Goal: Transaction & Acquisition: Download file/media

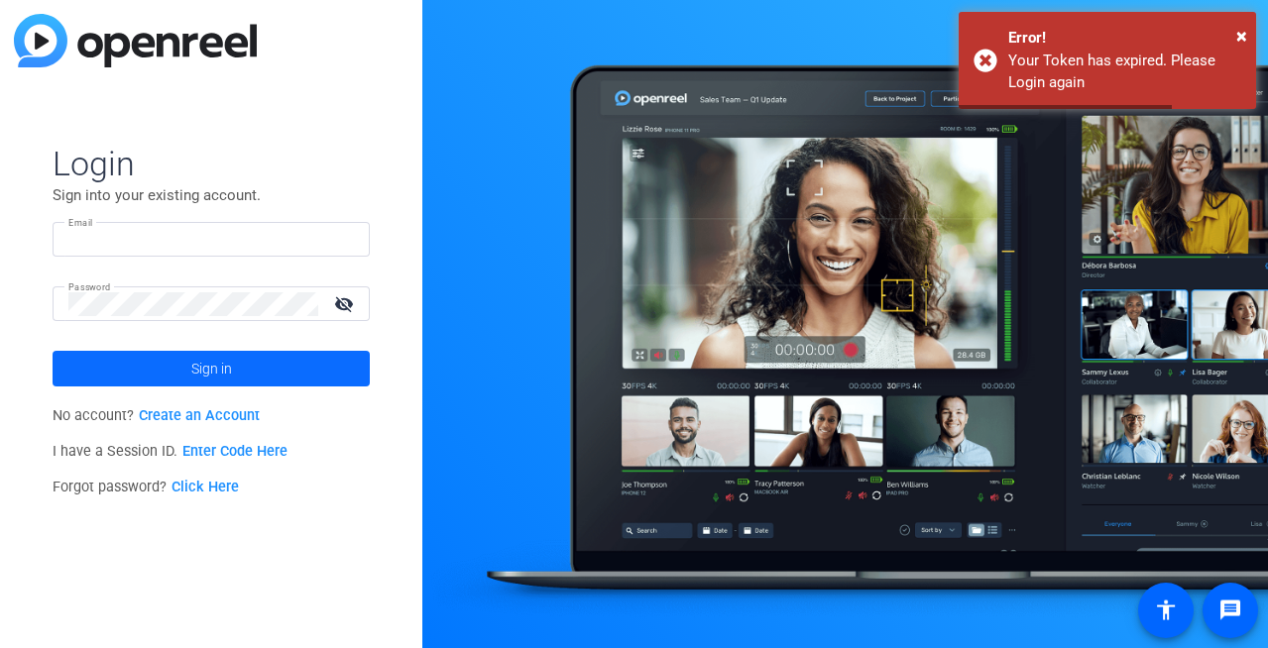
type input "sarah@testimonialhero.com"
click at [238, 362] on span at bounding box center [211, 369] width 317 height 48
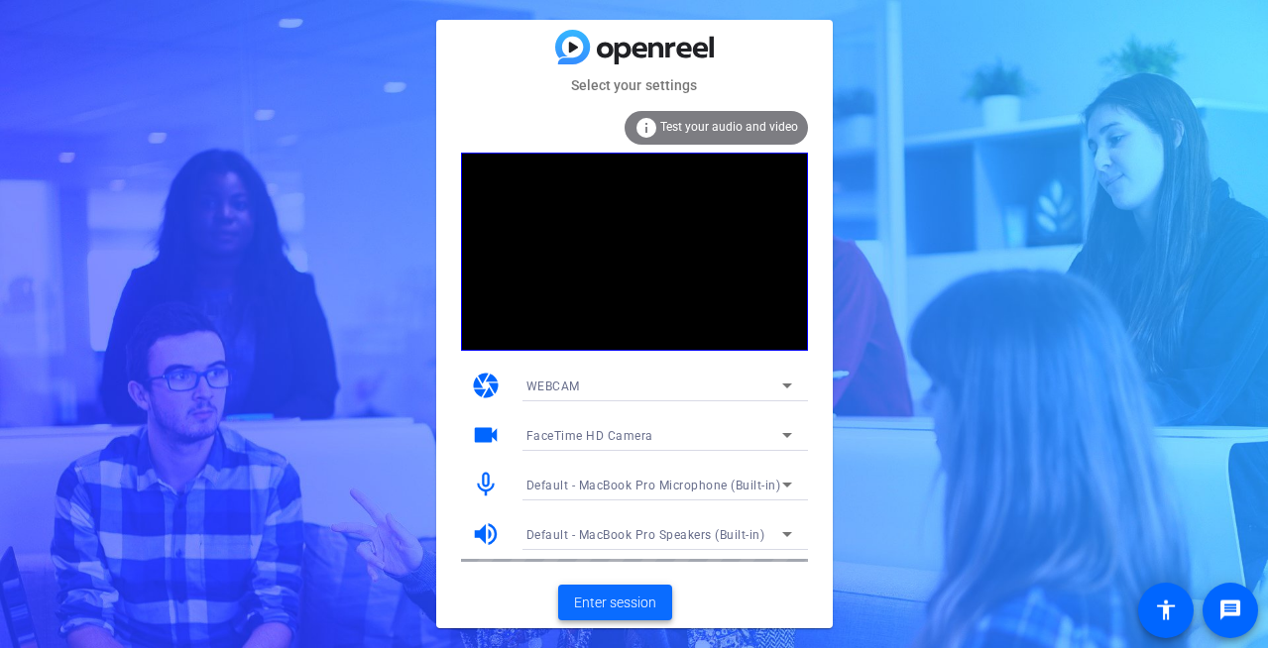
click at [583, 588] on span at bounding box center [615, 603] width 114 height 48
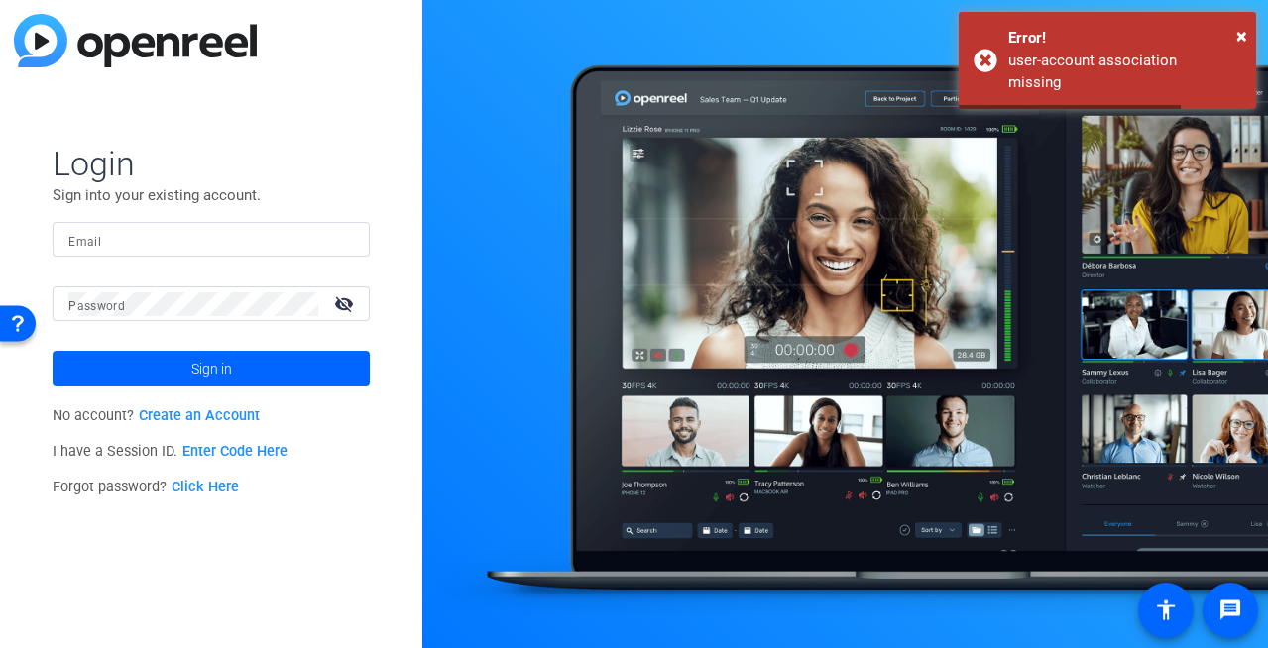
type input "[PERSON_NAME][EMAIL_ADDRESS][DOMAIN_NAME]"
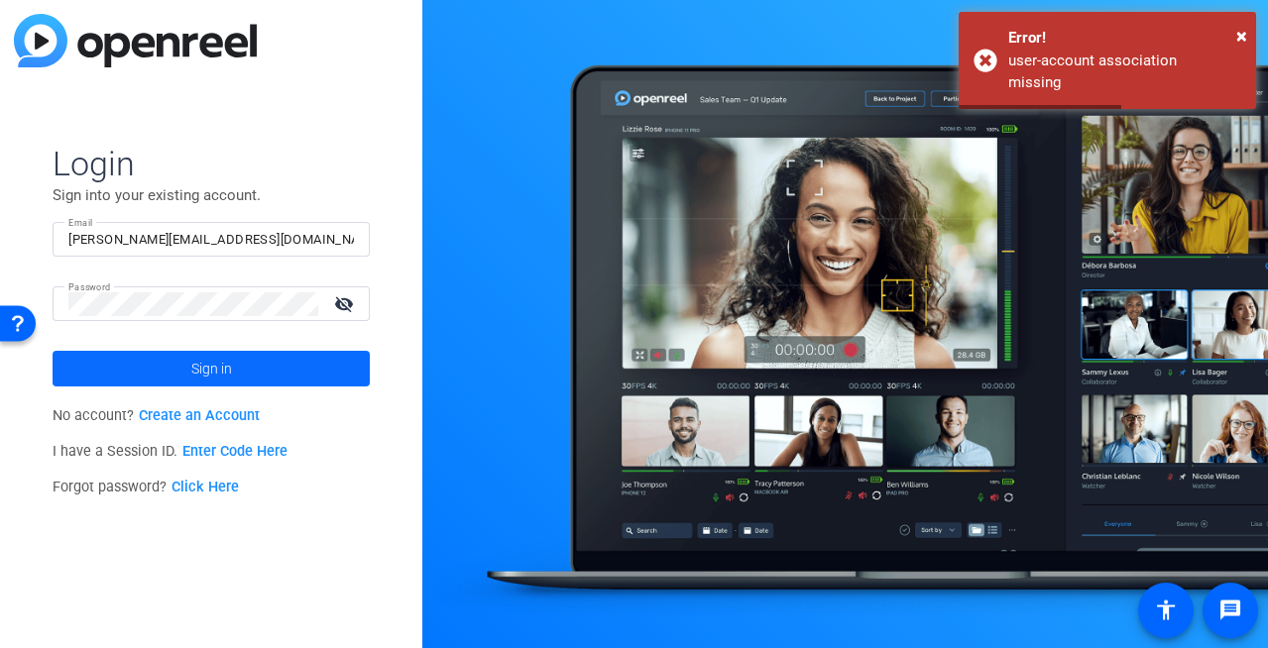
click at [246, 361] on span at bounding box center [211, 369] width 317 height 48
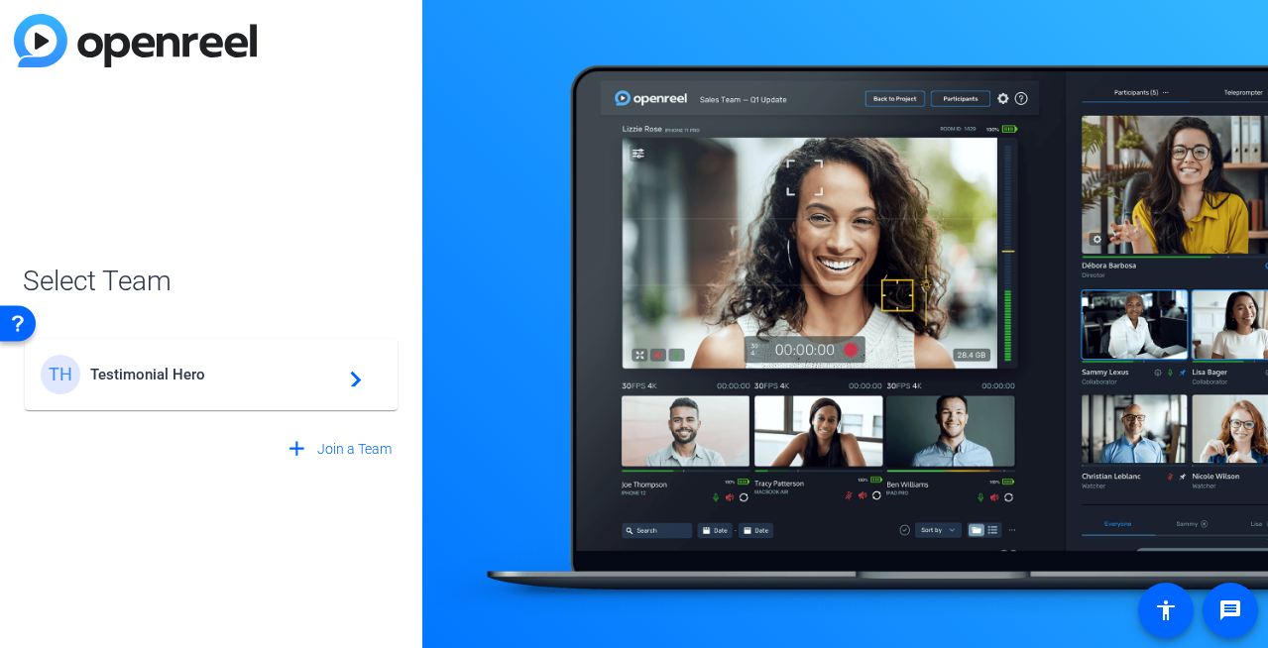
click at [206, 369] on span "Testimonial Hero" at bounding box center [214, 375] width 248 height 18
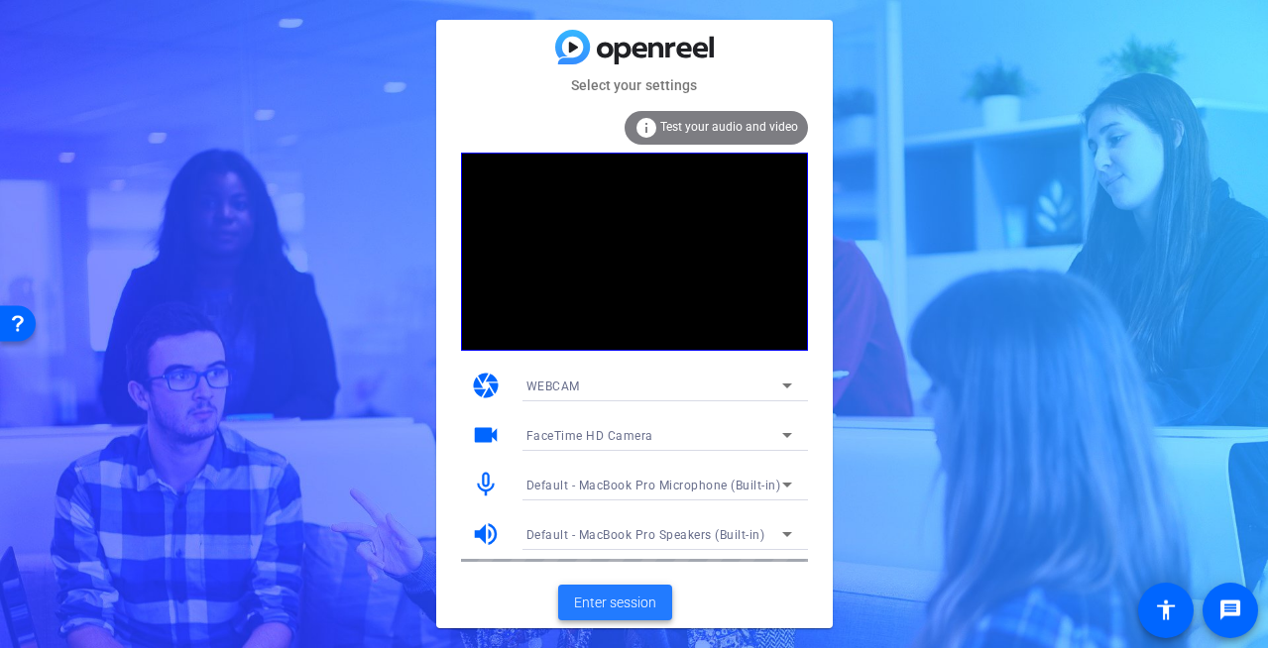
click at [632, 598] on span "Enter session" at bounding box center [615, 603] width 82 height 21
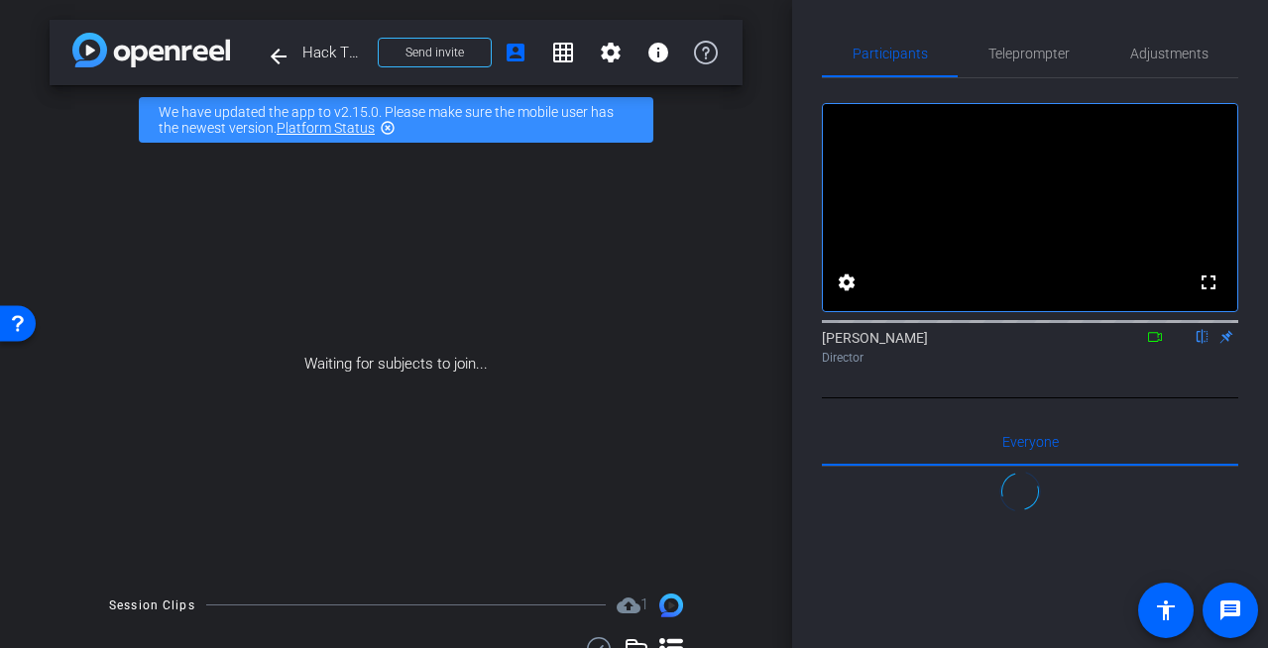
scroll to position [289, 0]
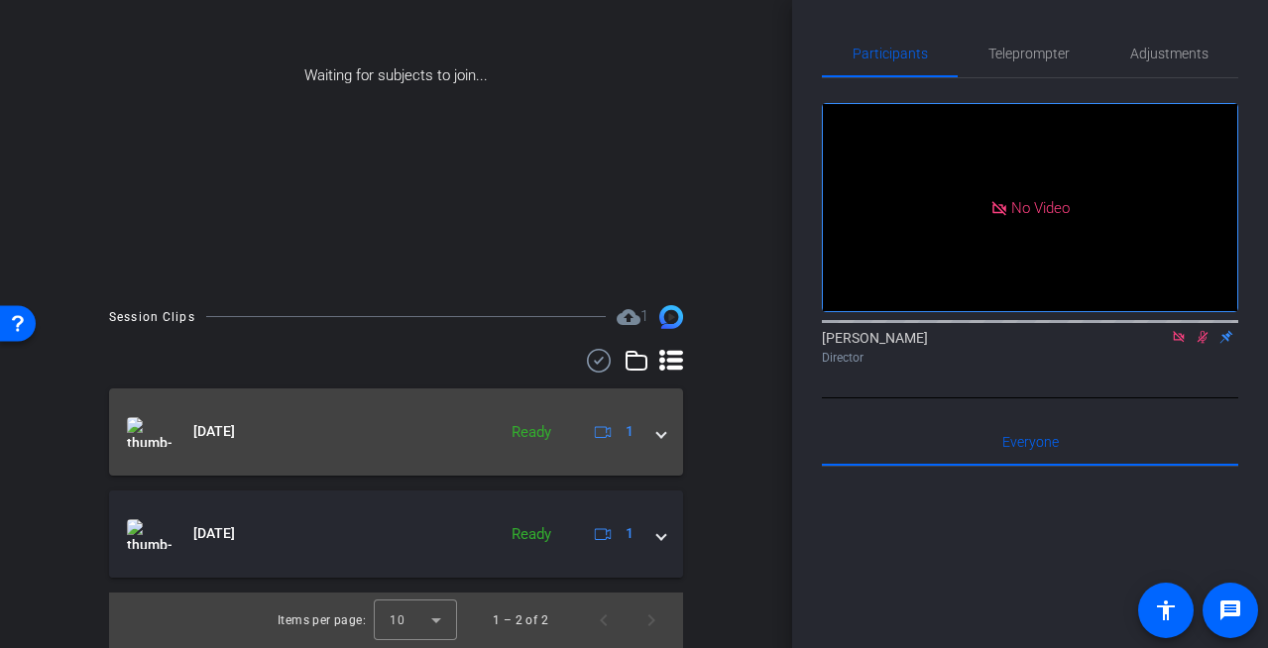
click at [658, 433] on span at bounding box center [661, 431] width 8 height 21
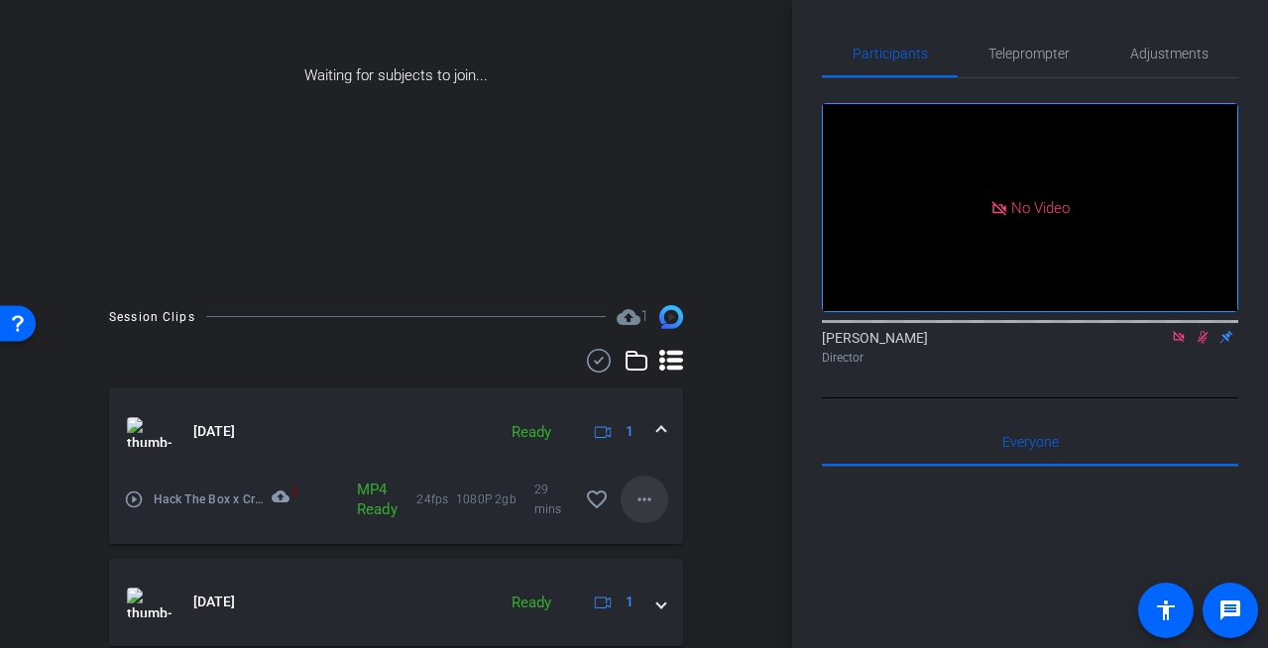
scroll to position [315, 0]
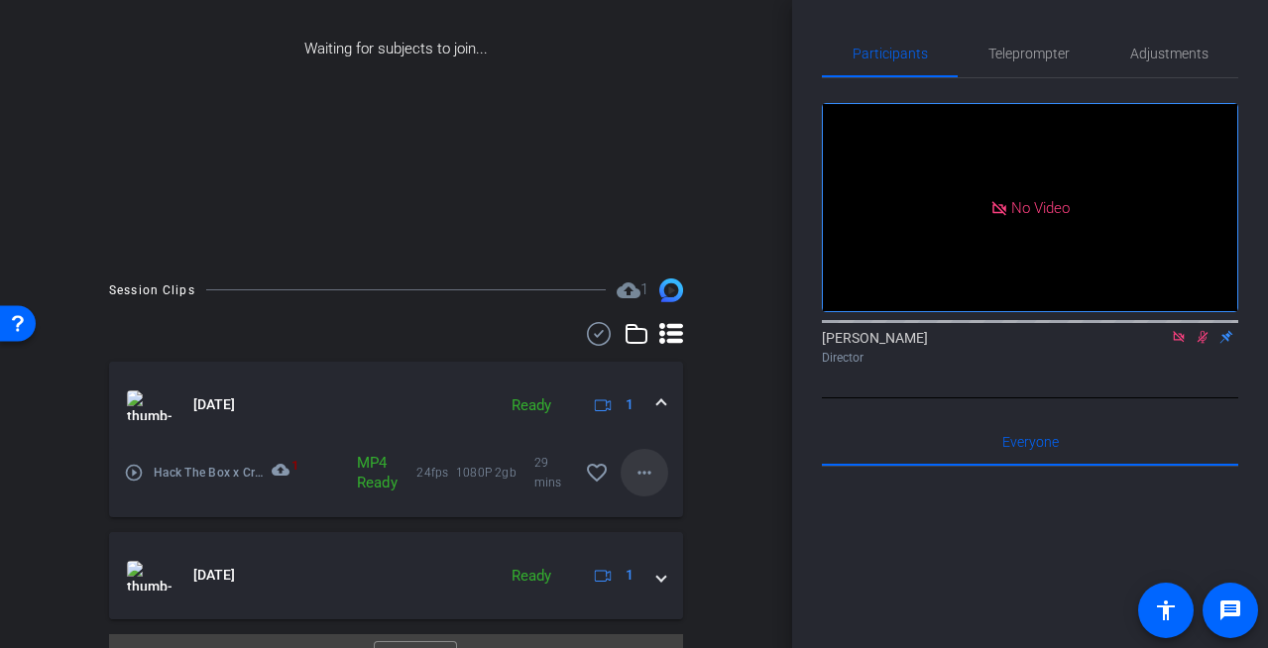
click at [650, 468] on mat-icon "more_horiz" at bounding box center [645, 473] width 24 height 24
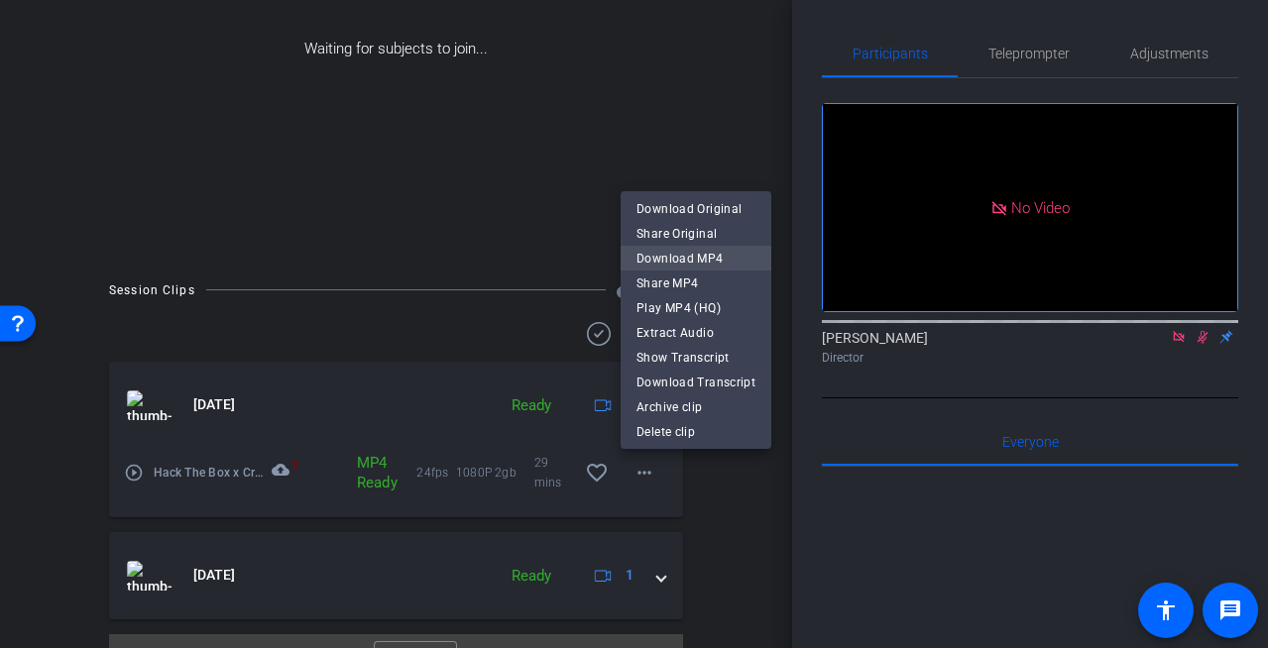
click at [693, 264] on span "Download MP4" at bounding box center [695, 259] width 119 height 24
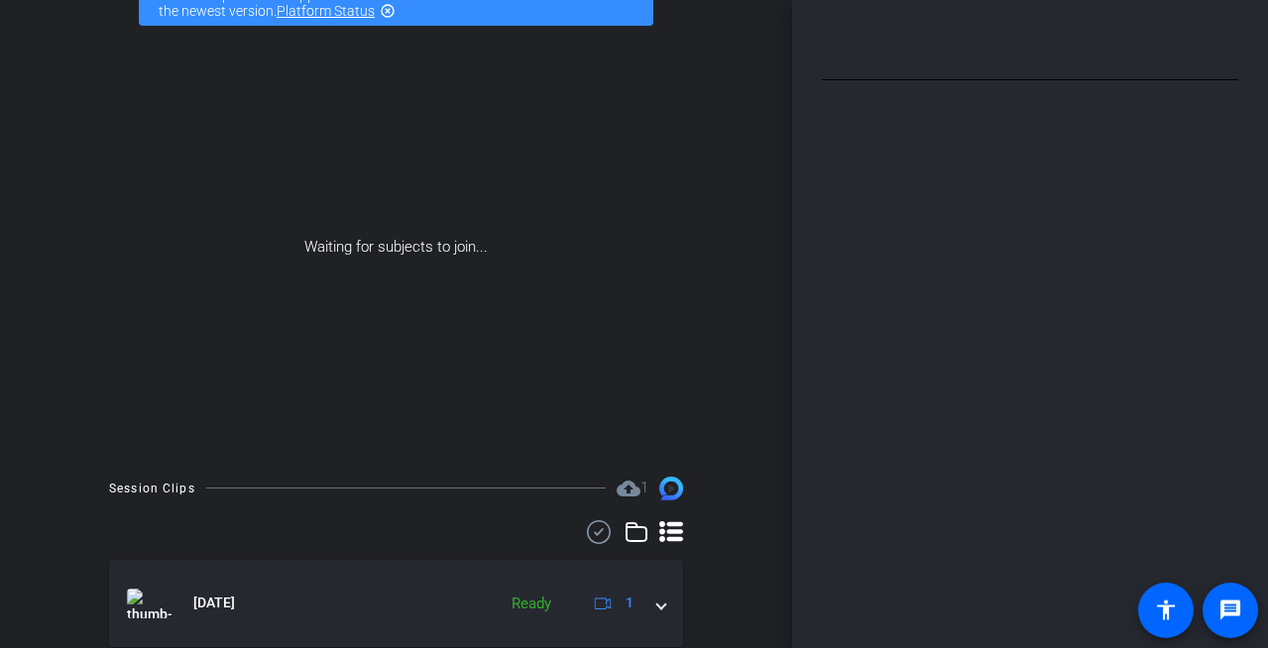
scroll to position [289, 0]
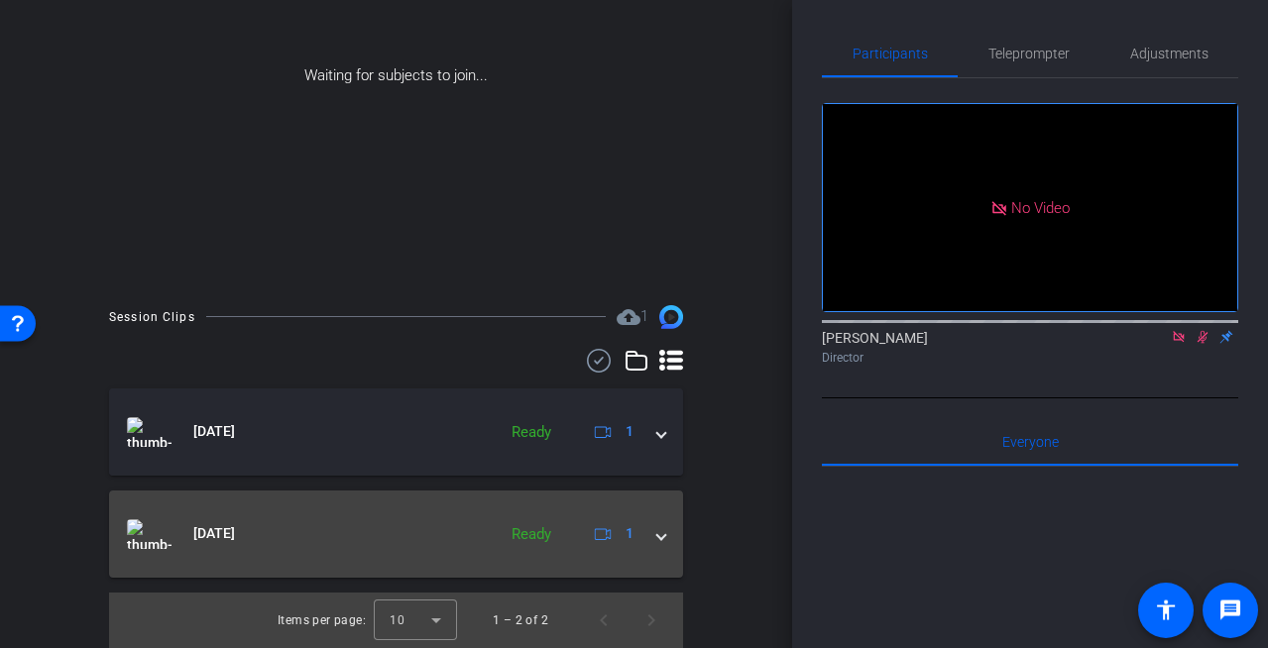
click at [652, 544] on div "Oct 9, 2025 Ready 1" at bounding box center [392, 535] width 530 height 30
